Goal: Task Accomplishment & Management: Use online tool/utility

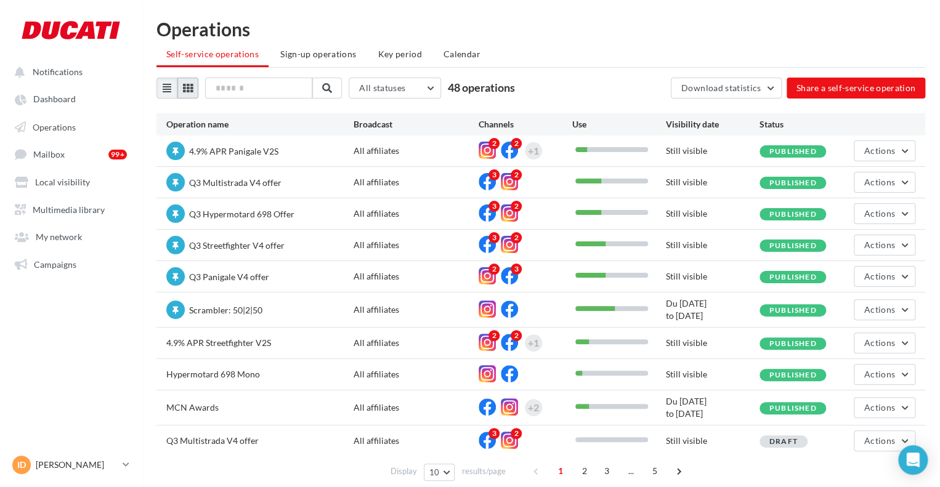
click at [182, 88] on button at bounding box center [187, 88] width 21 height 21
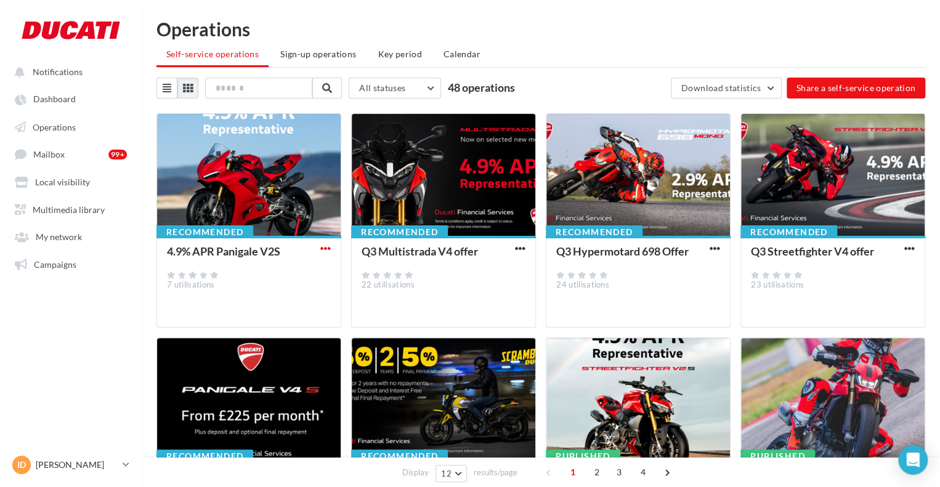
click at [325, 244] on span "button" at bounding box center [325, 248] width 10 height 10
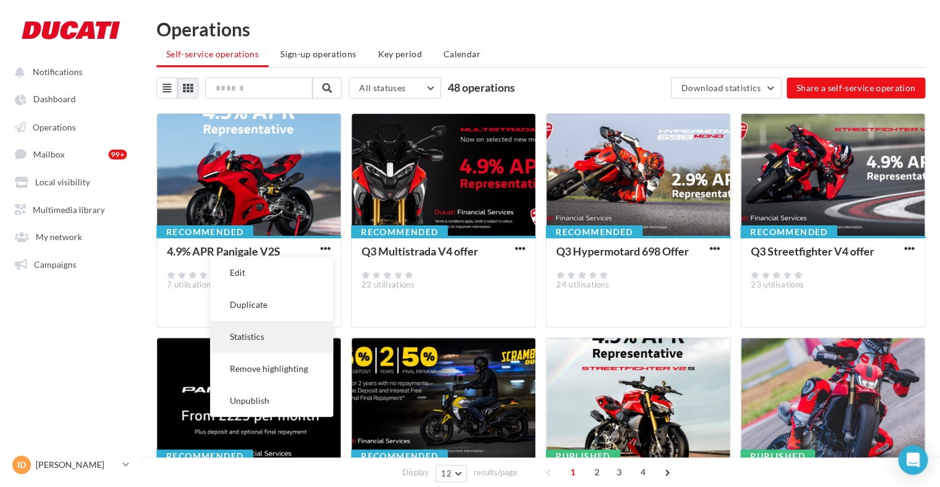
click at [297, 336] on button "Statistics" at bounding box center [271, 337] width 123 height 32
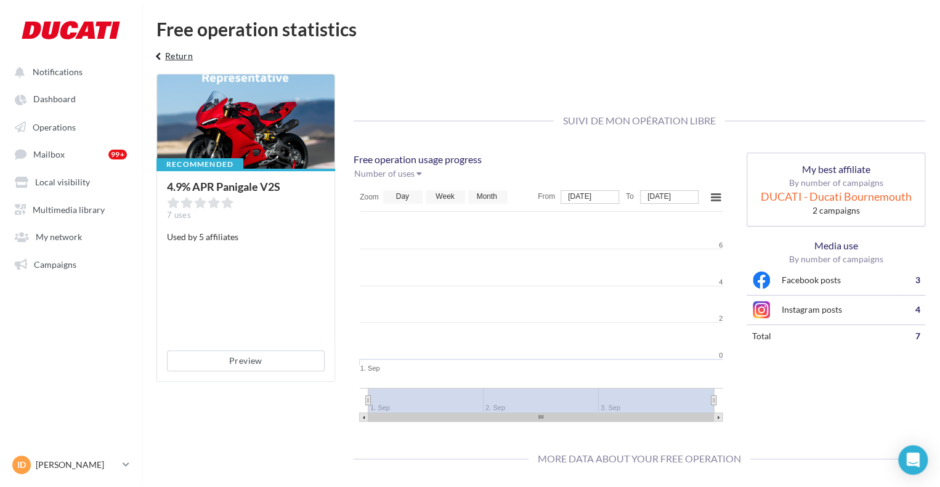
click at [179, 54] on button "keyboard_arrow_left Return" at bounding box center [172, 60] width 51 height 25
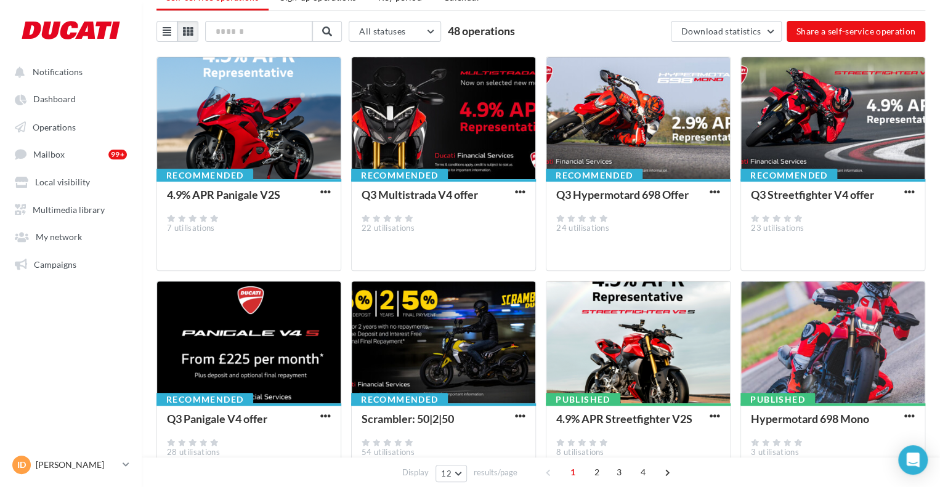
scroll to position [123, 0]
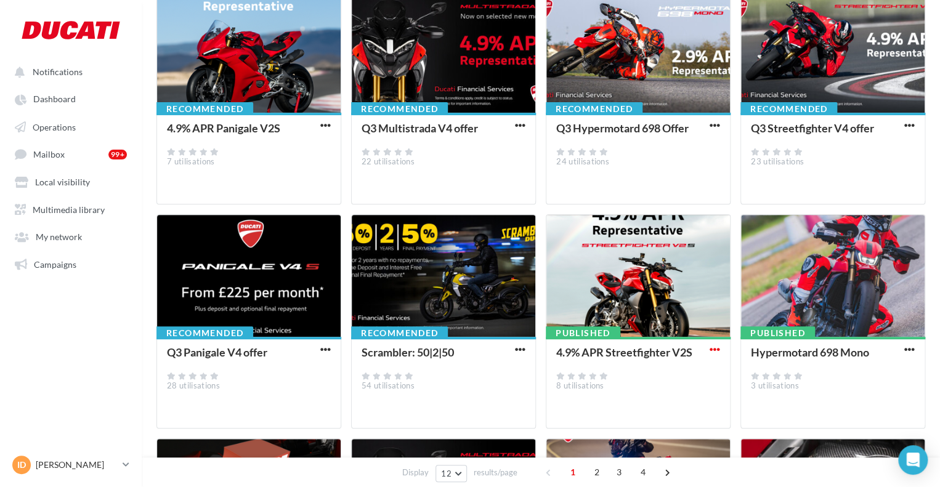
click at [715, 345] on span "button" at bounding box center [715, 349] width 10 height 10
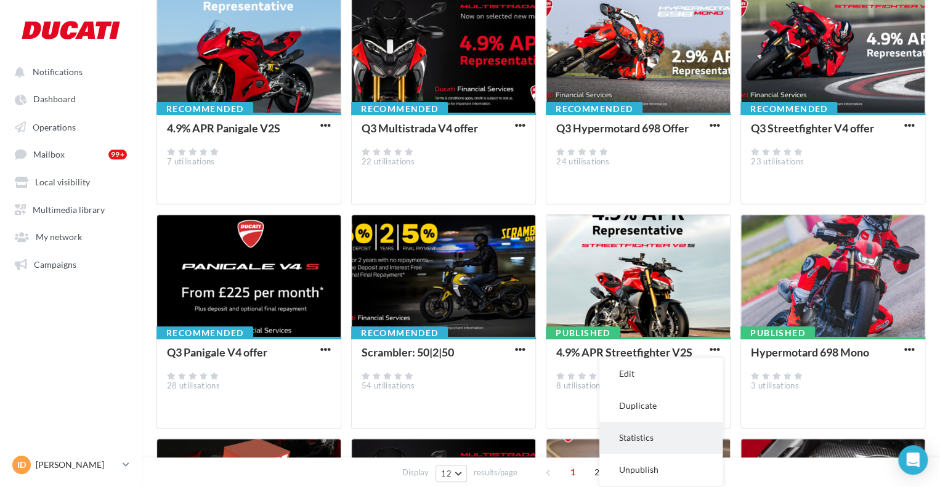
click at [663, 432] on button "Statistics" at bounding box center [660, 438] width 123 height 32
